Goal: Check status: Check status

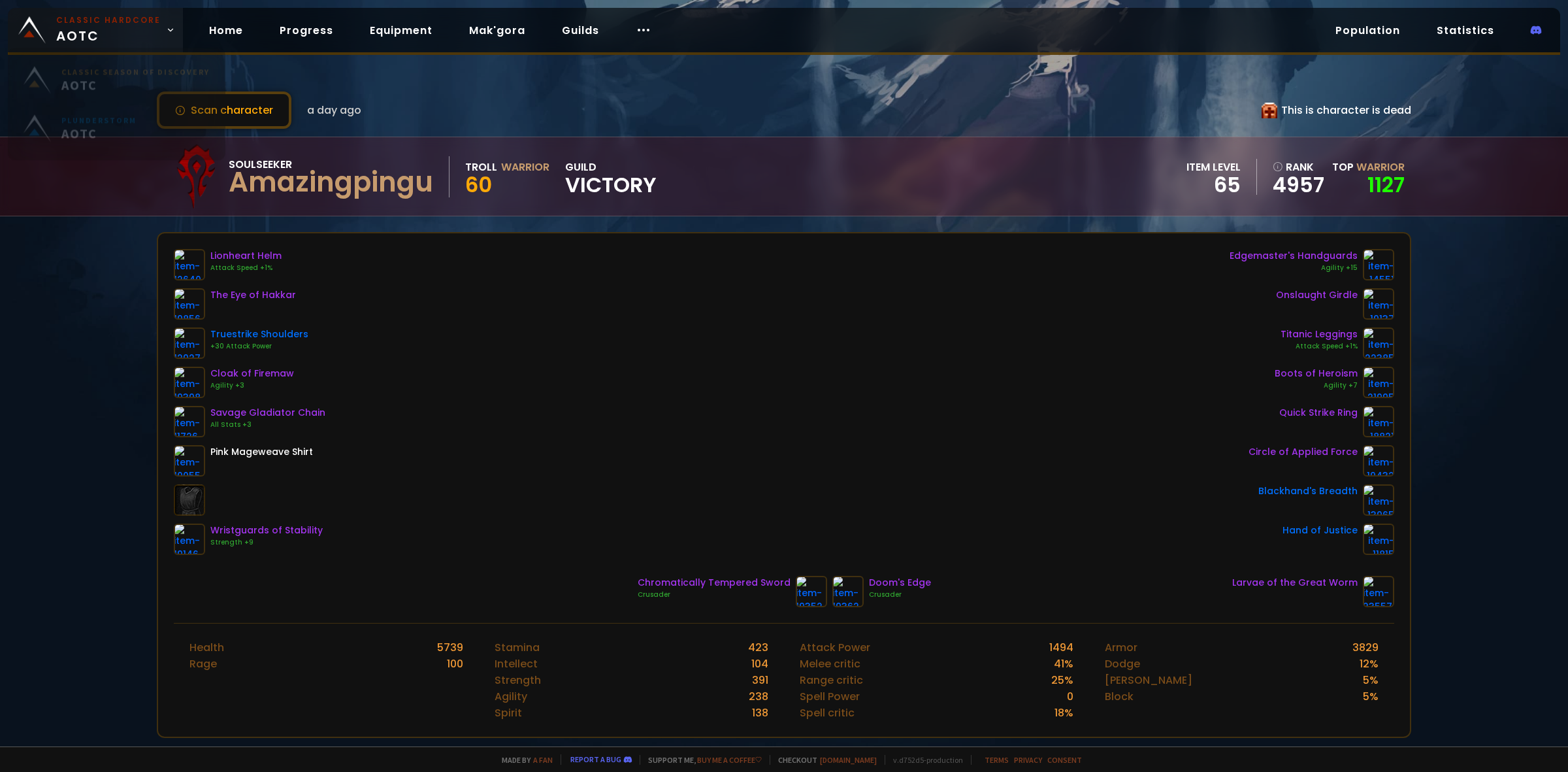
click at [80, 40] on span "Classic Hardcore AOTC" at bounding box center [108, 30] width 105 height 32
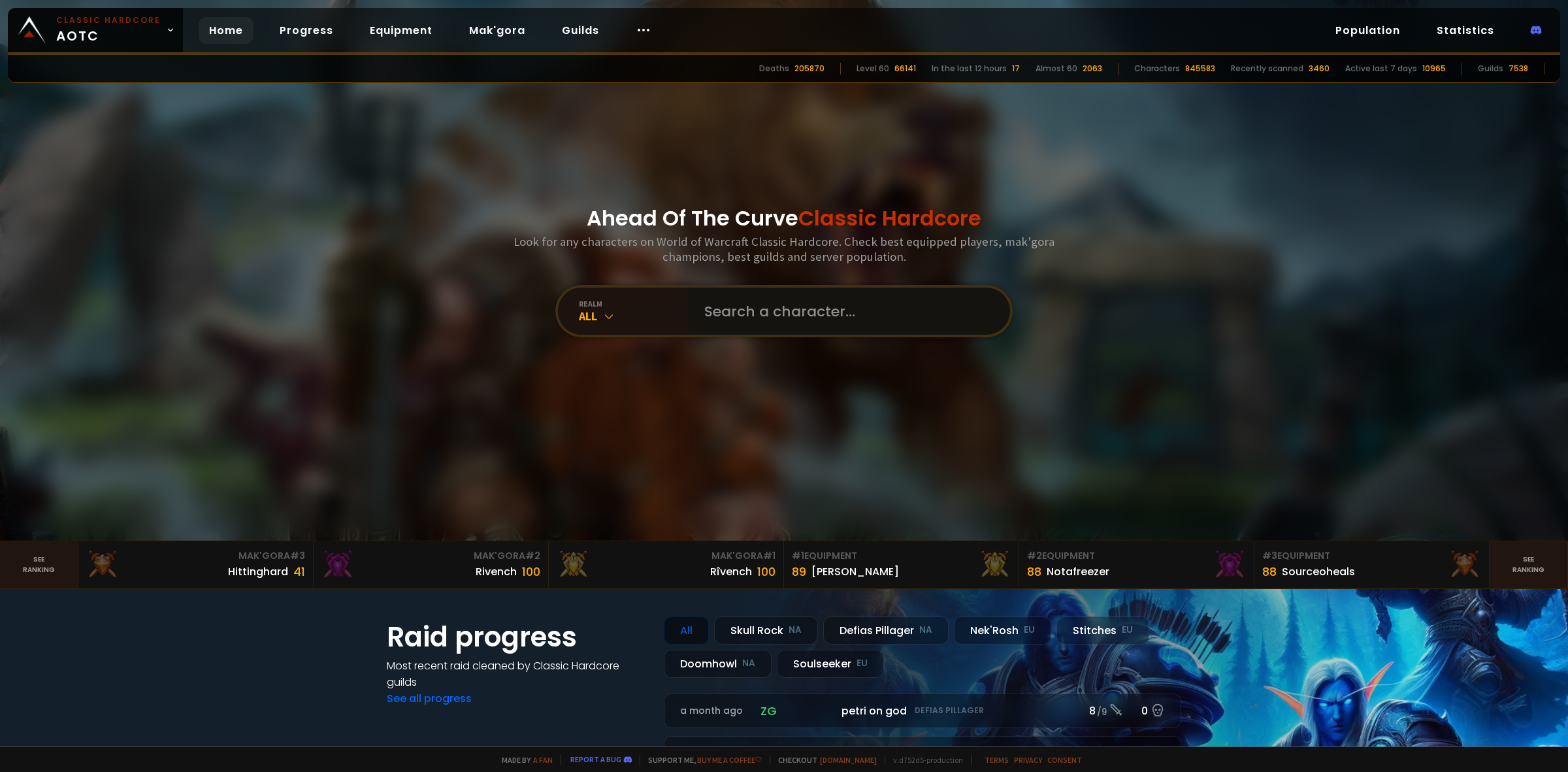
click at [743, 309] on input "text" at bounding box center [846, 311] width 298 height 47
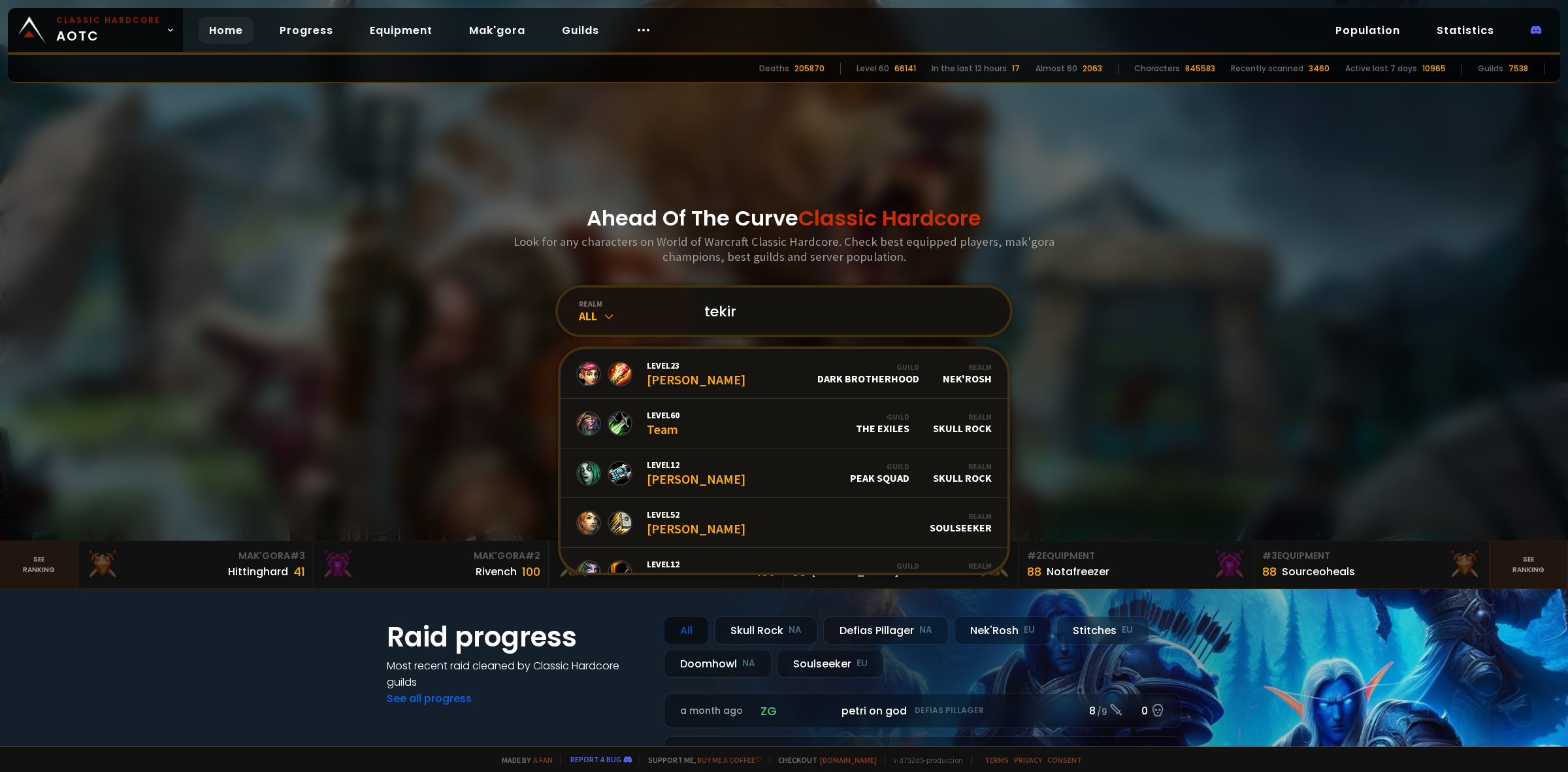
type input "tekirr"
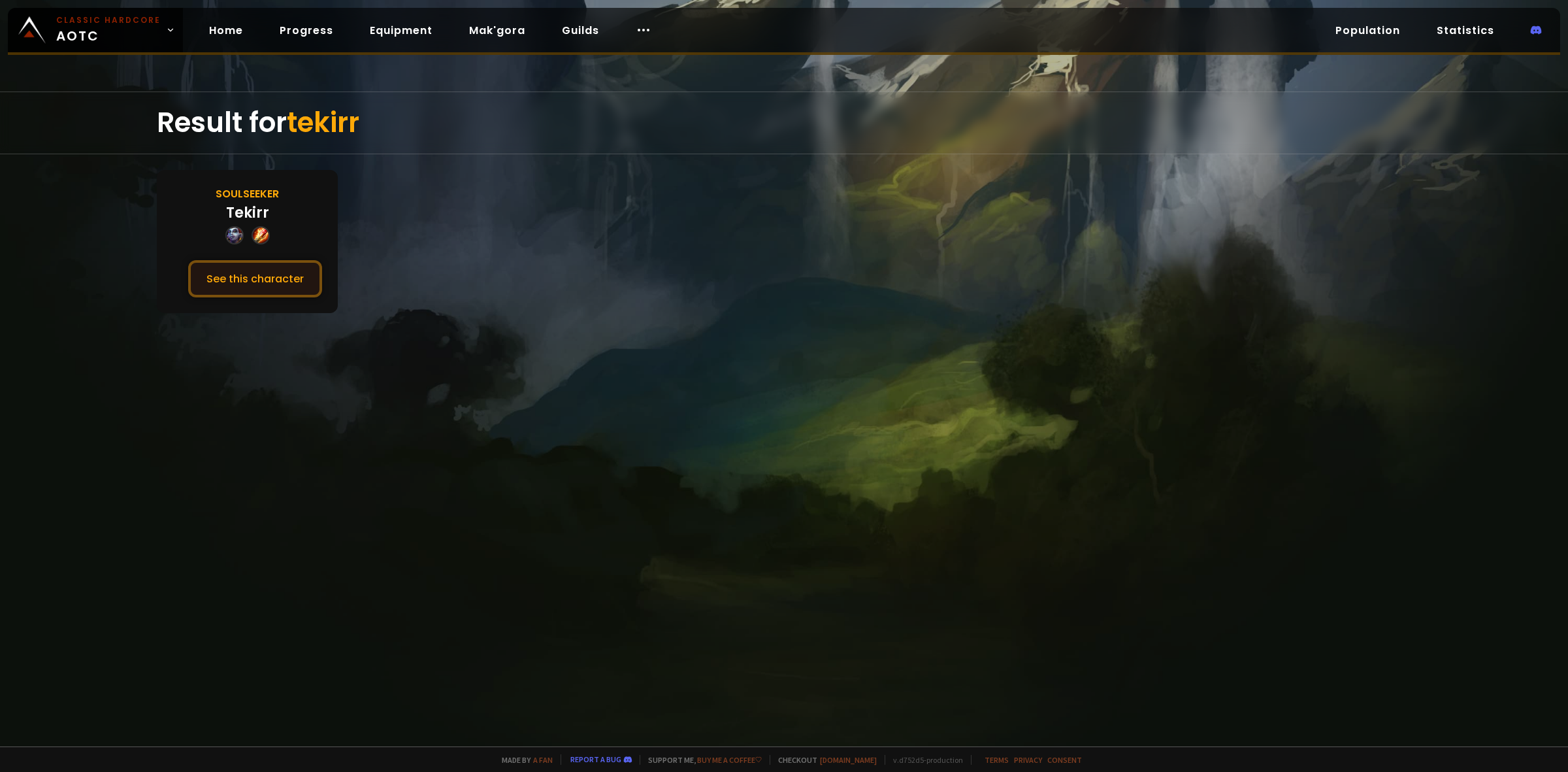
click at [271, 272] on button "See this character" at bounding box center [254, 279] width 134 height 38
